Goal: Find specific page/section: Find specific page/section

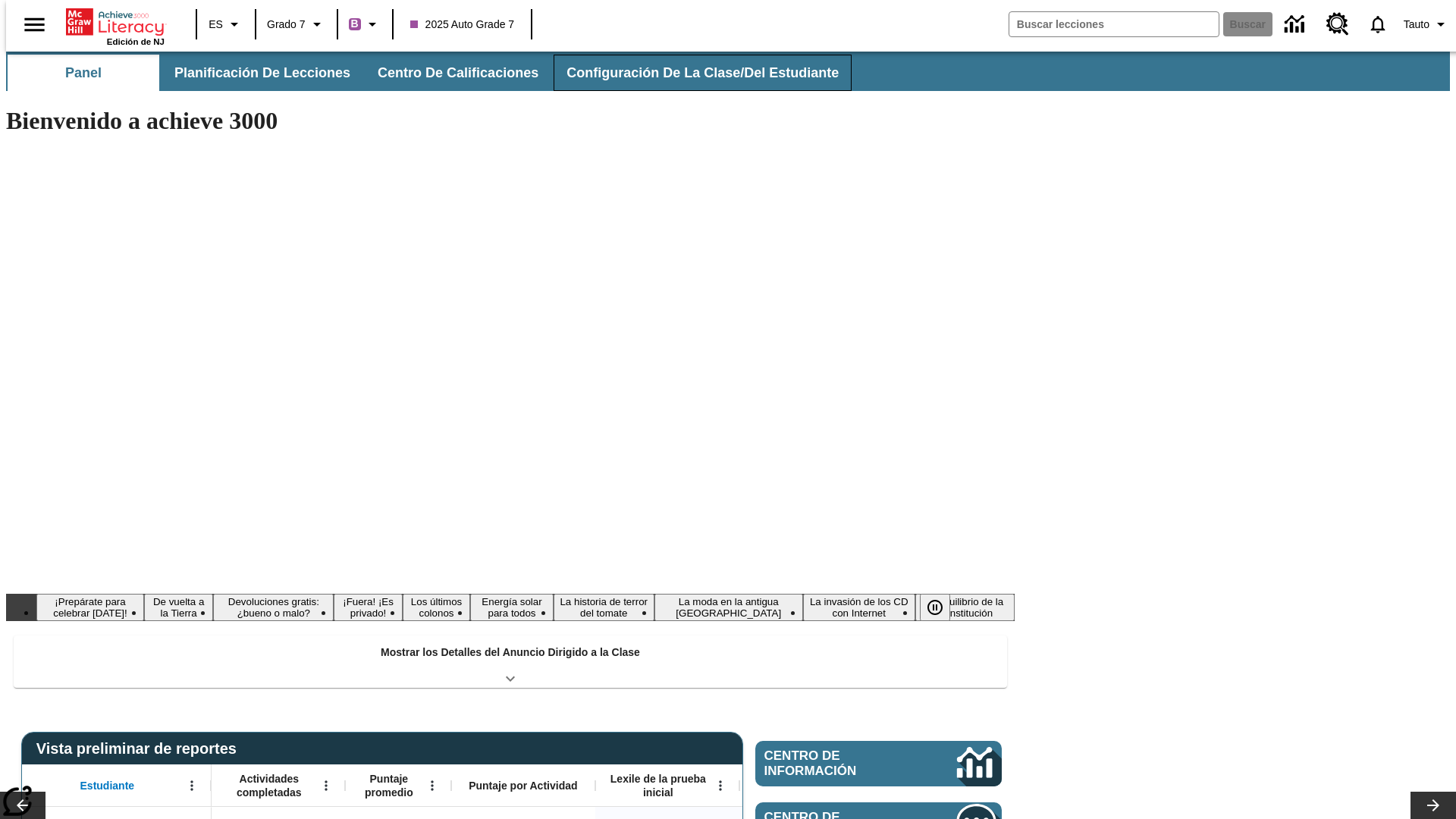
click at [691, 73] on span "Configuración de la clase/del estudiante" at bounding box center [702, 72] width 272 height 17
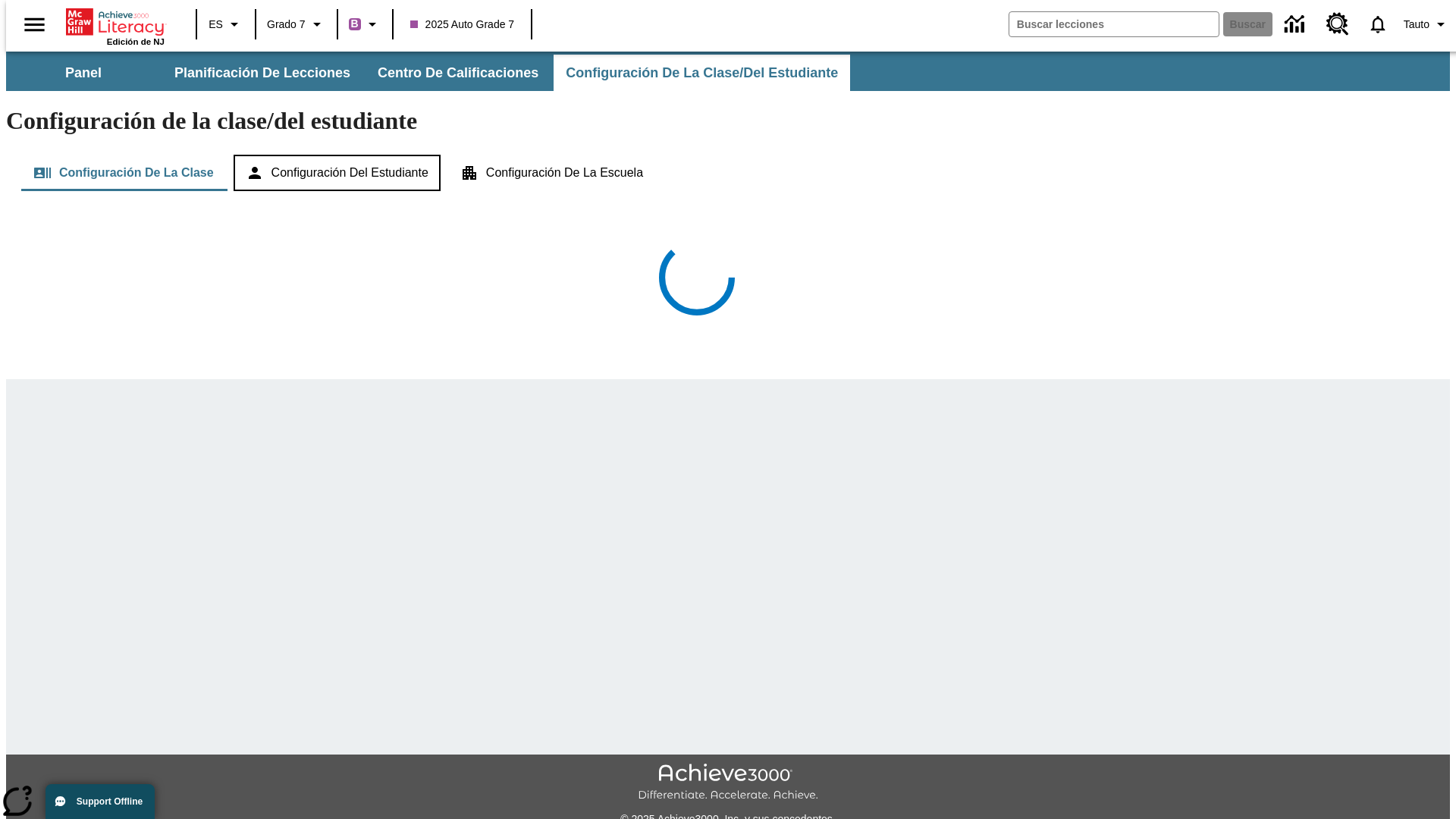
click at [336, 155] on button "Configuración del estudiante" at bounding box center [337, 173] width 207 height 37
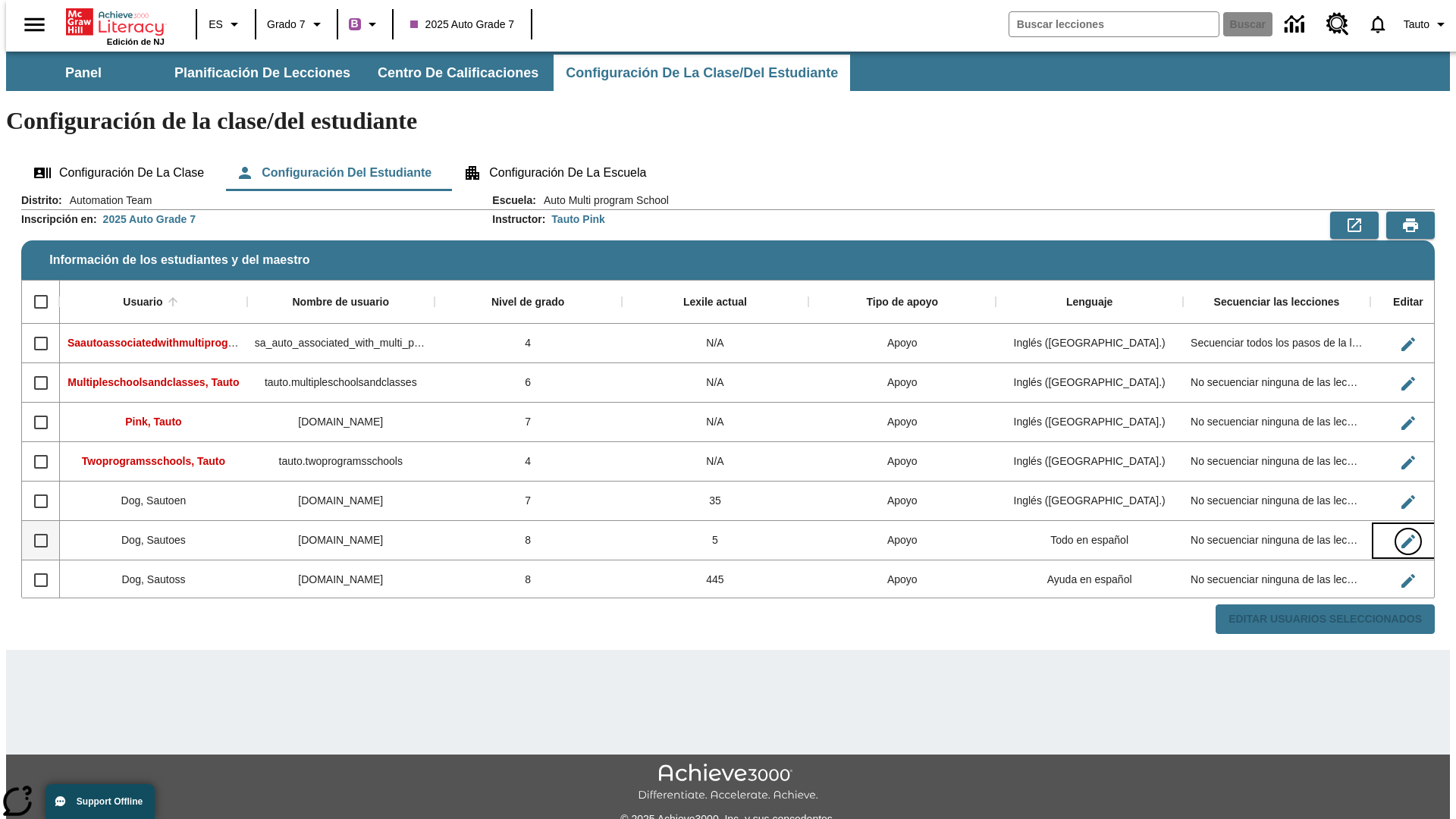
click at [1402, 534] on icon "Editar Usuario" at bounding box center [1408, 541] width 14 height 14
